Goal: Task Accomplishment & Management: Manage account settings

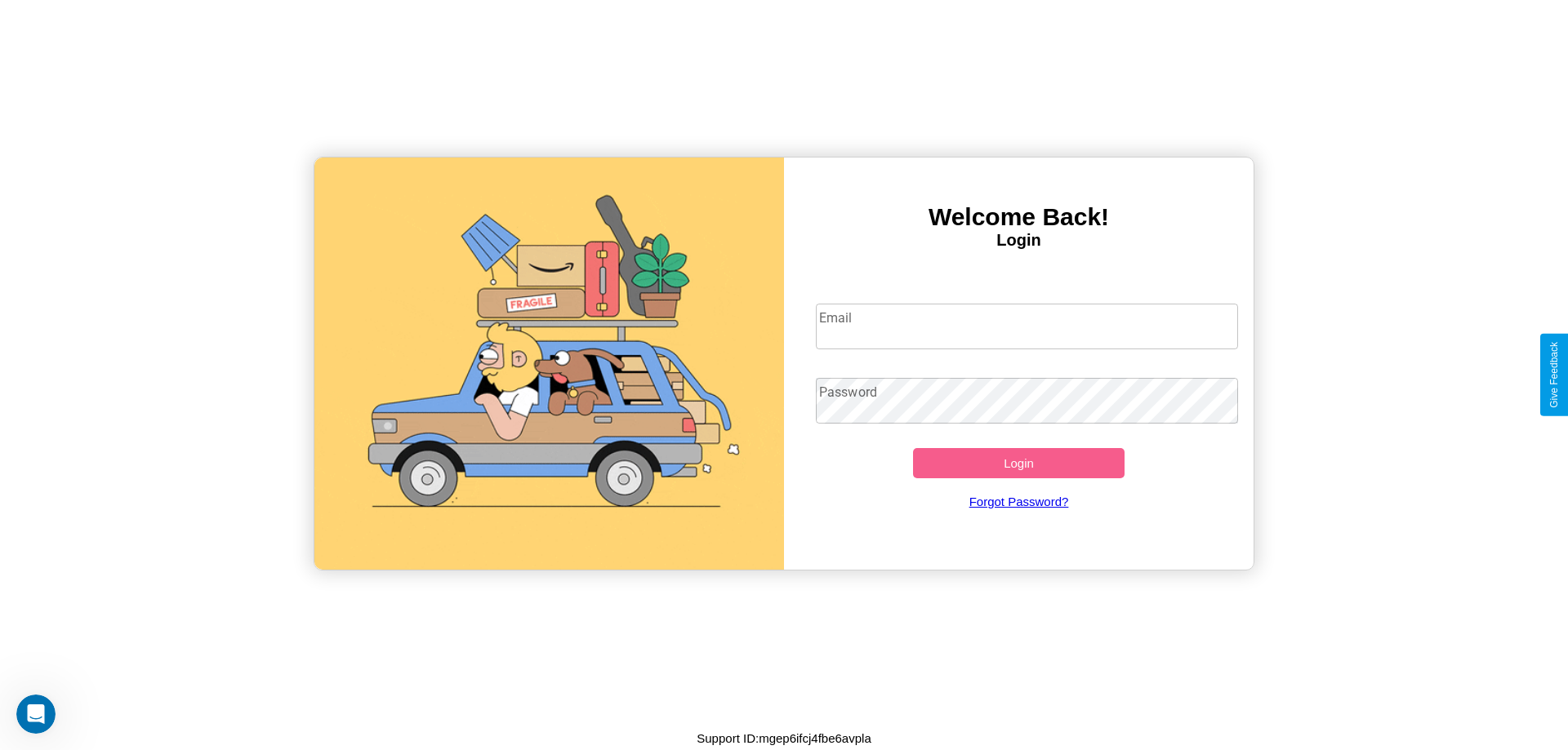
click at [1027, 326] on input "Email" at bounding box center [1027, 326] width 423 height 45
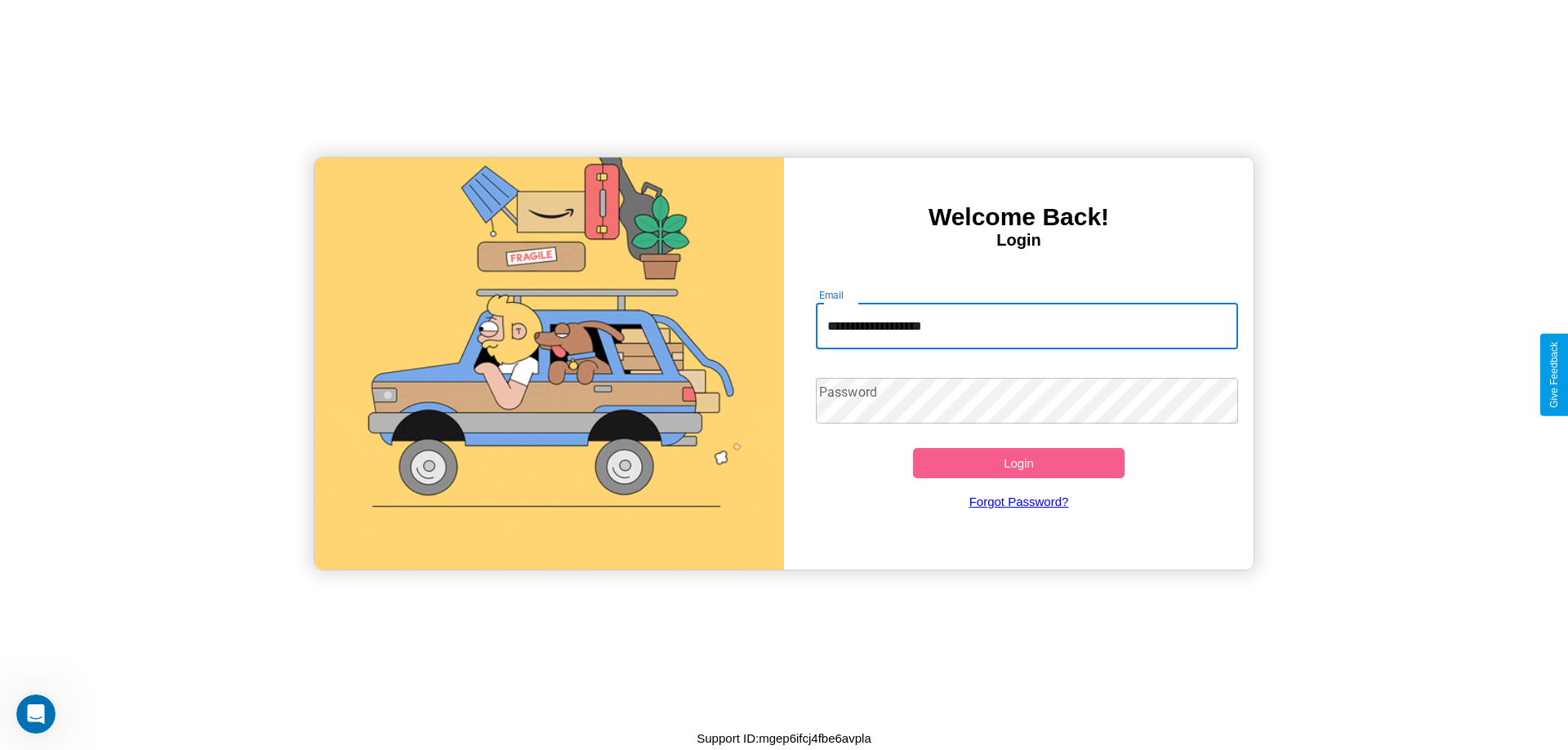
type input "**********"
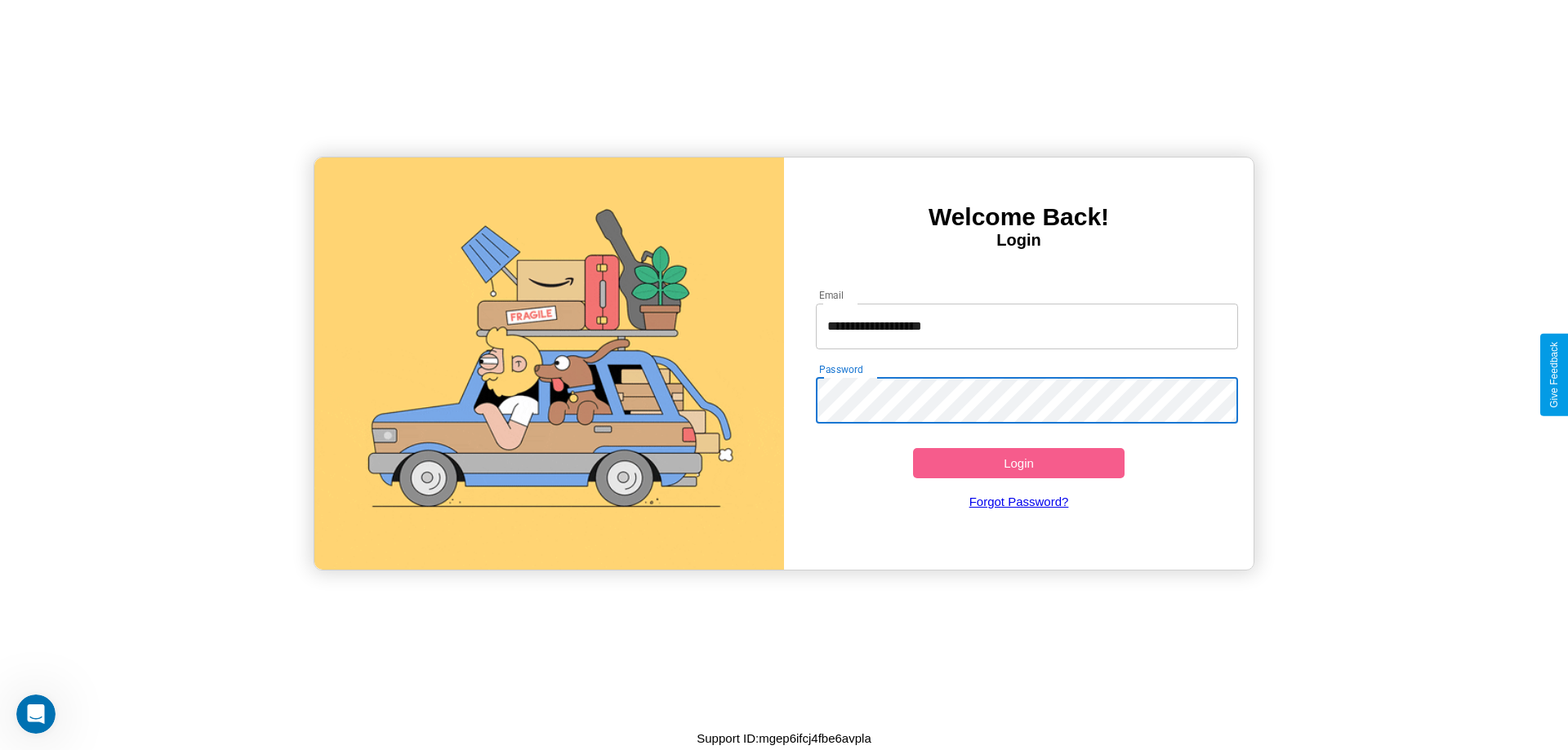
click at [1018, 463] on button "Login" at bounding box center [1018, 463] width 212 height 30
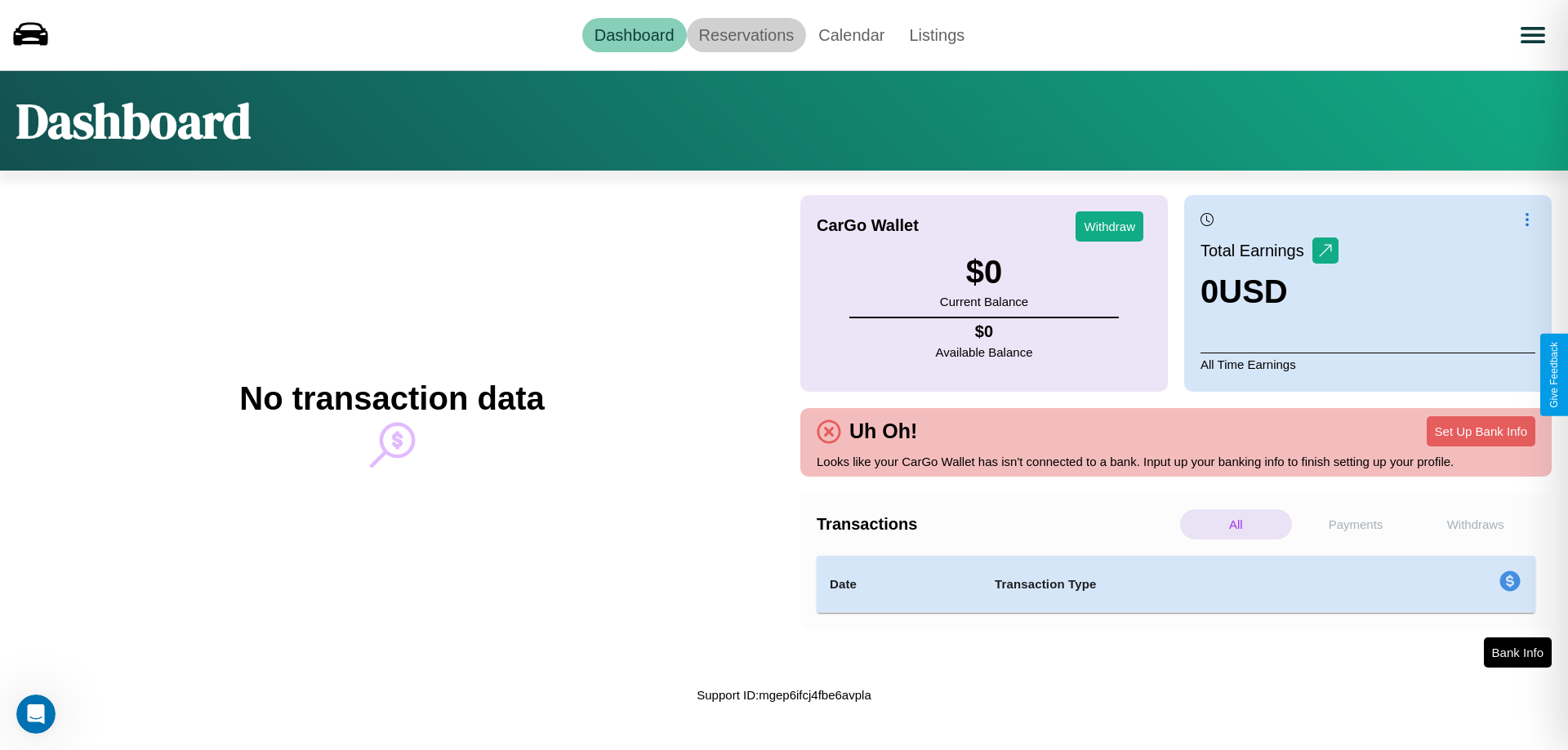
click at [746, 34] on link "Reservations" at bounding box center [747, 34] width 120 height 34
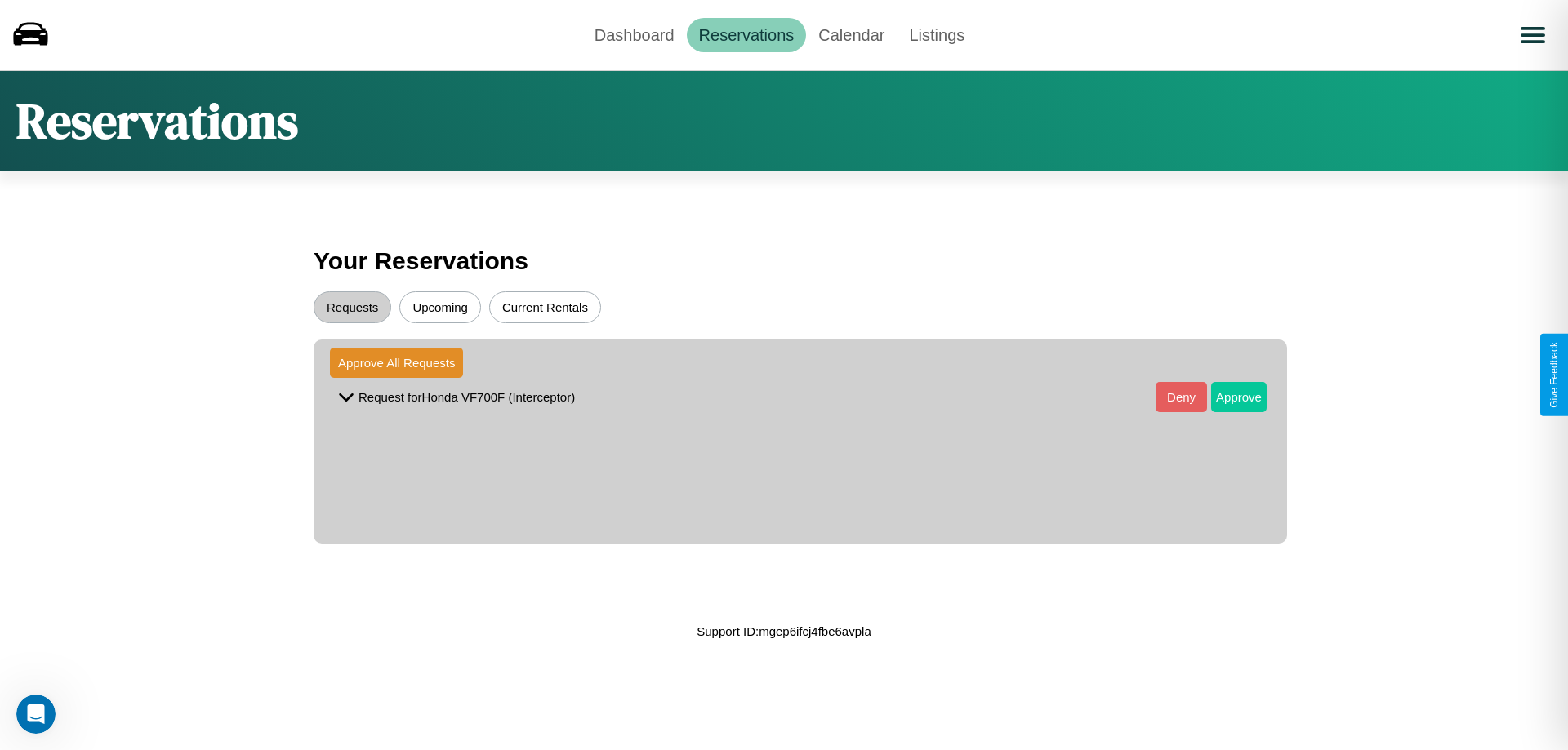
click at [1226, 397] on button "Approve" at bounding box center [1239, 397] width 55 height 30
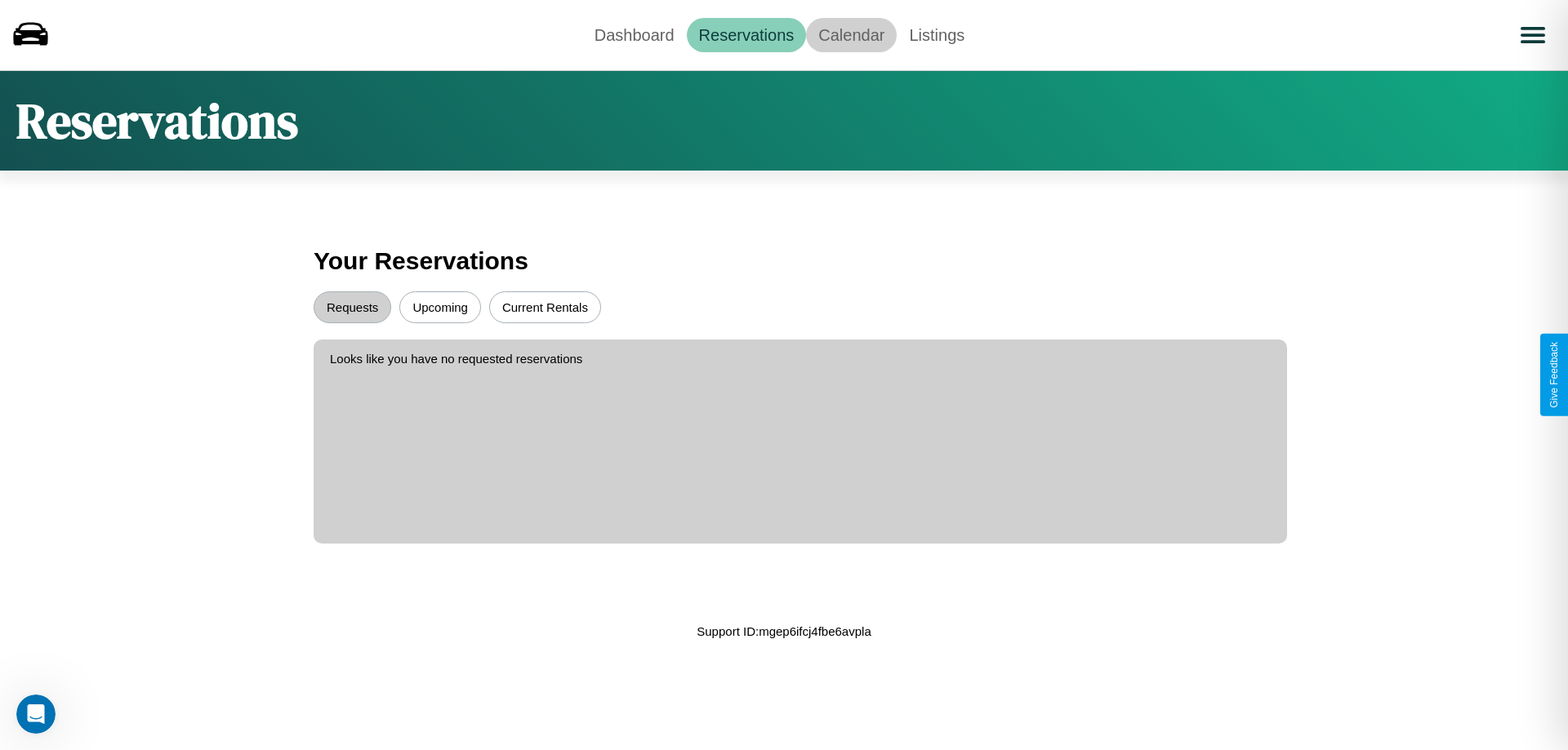
click at [851, 34] on link "Calendar" at bounding box center [851, 34] width 91 height 34
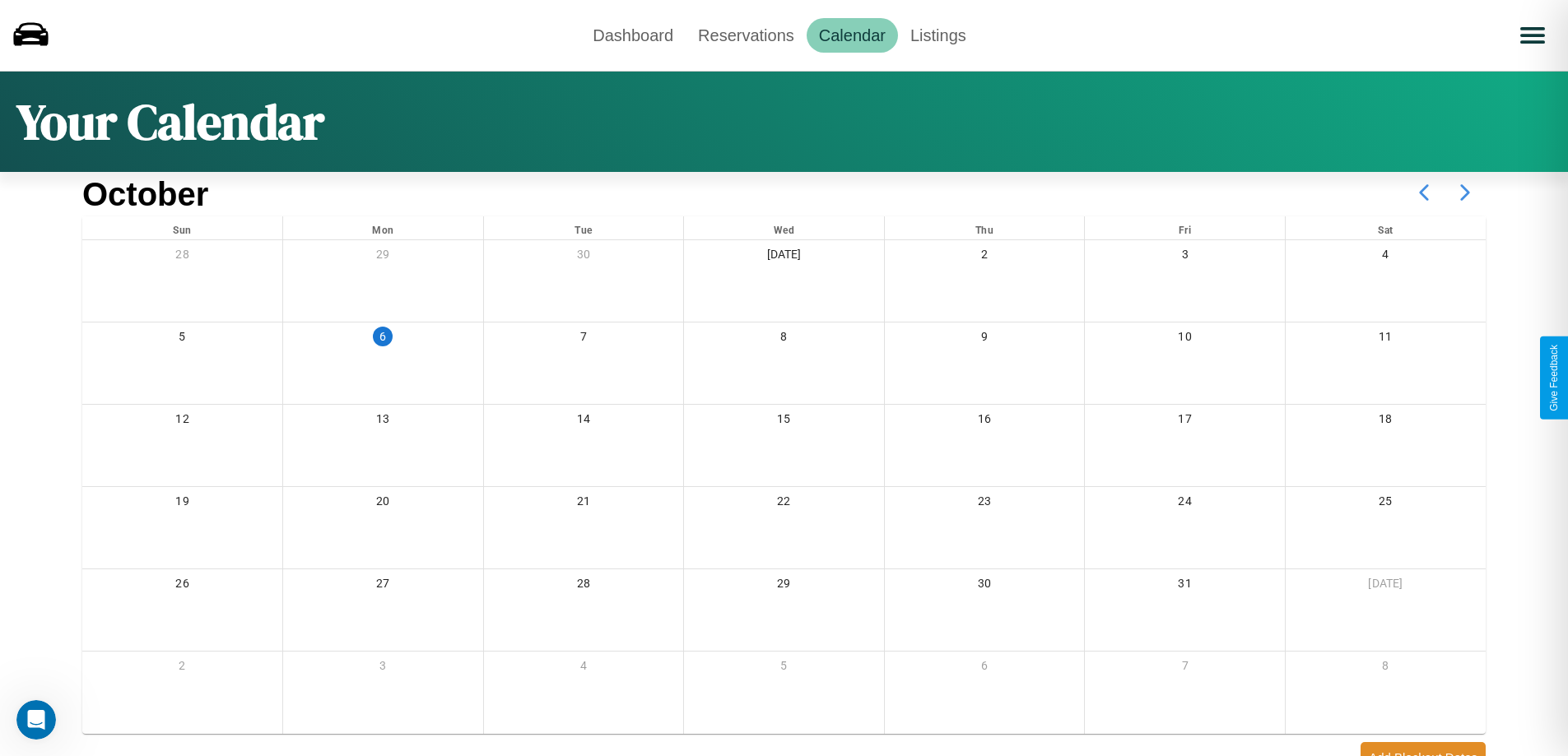
click at [1465, 193] on icon at bounding box center [1465, 193] width 41 height 41
